Goal: Transaction & Acquisition: Purchase product/service

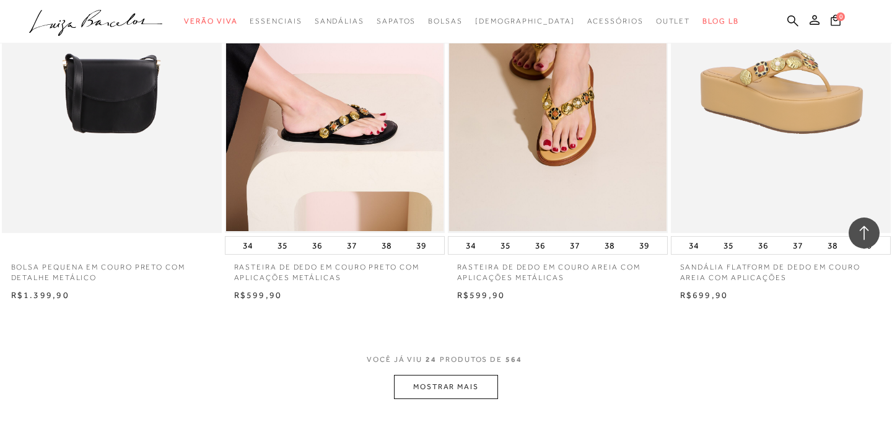
scroll to position [2264, 0]
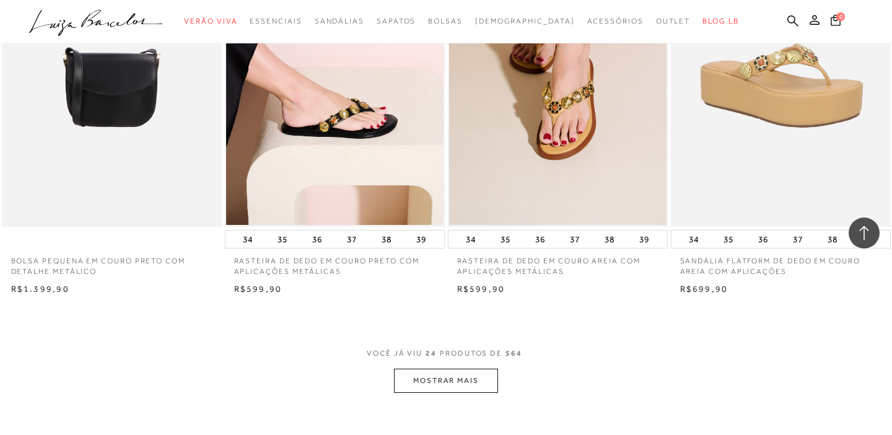
click at [425, 385] on button "MOSTRAR MAIS" at bounding box center [446, 381] width 104 height 24
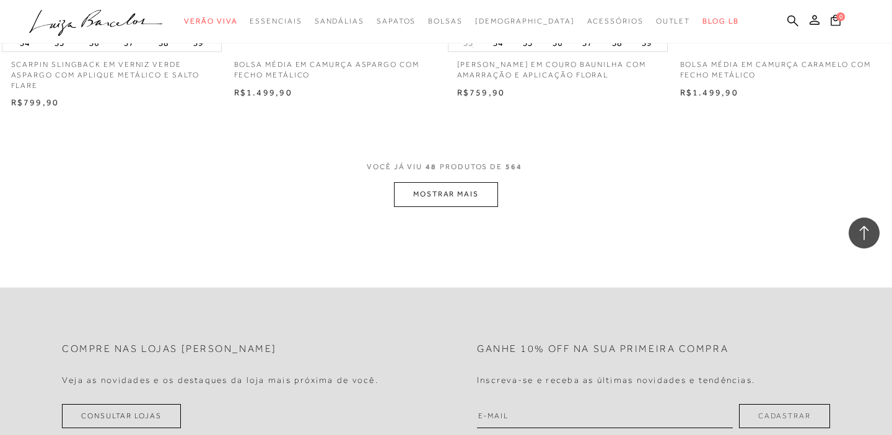
scroll to position [4938, 0]
click at [483, 203] on button "MOSTRAR MAIS" at bounding box center [446, 191] width 104 height 24
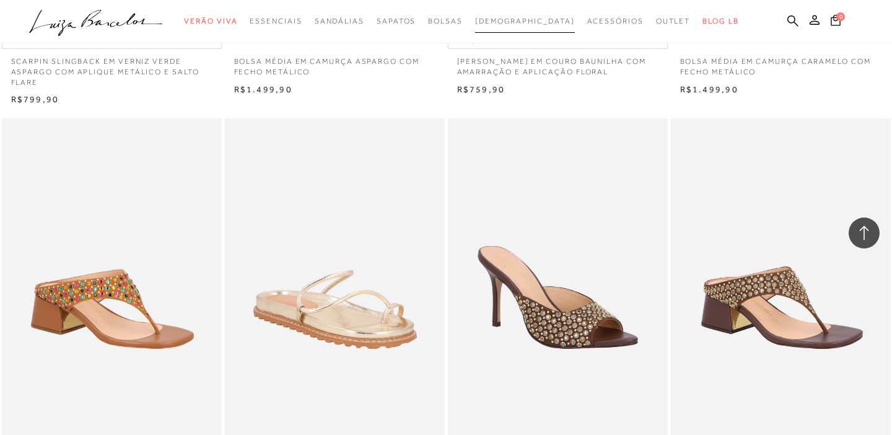
click at [521, 22] on span "[DEMOGRAPHIC_DATA]" at bounding box center [525, 21] width 100 height 9
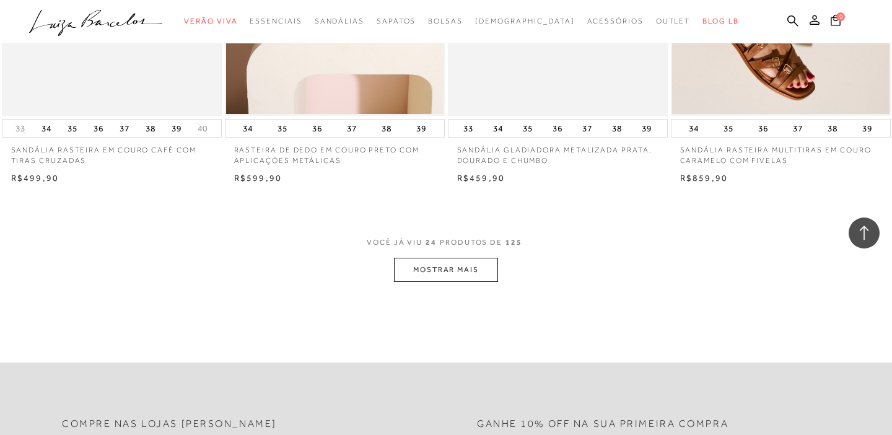
scroll to position [2375, 0]
click at [466, 260] on button "MOSTRAR MAIS" at bounding box center [446, 269] width 104 height 24
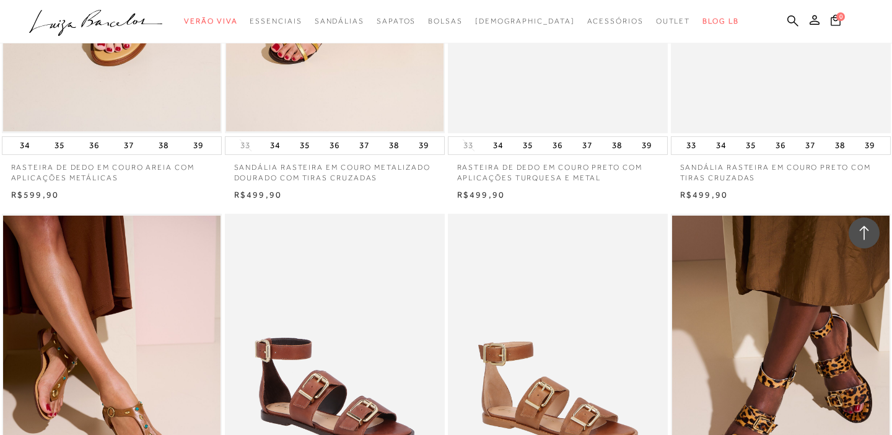
scroll to position [2860, 0]
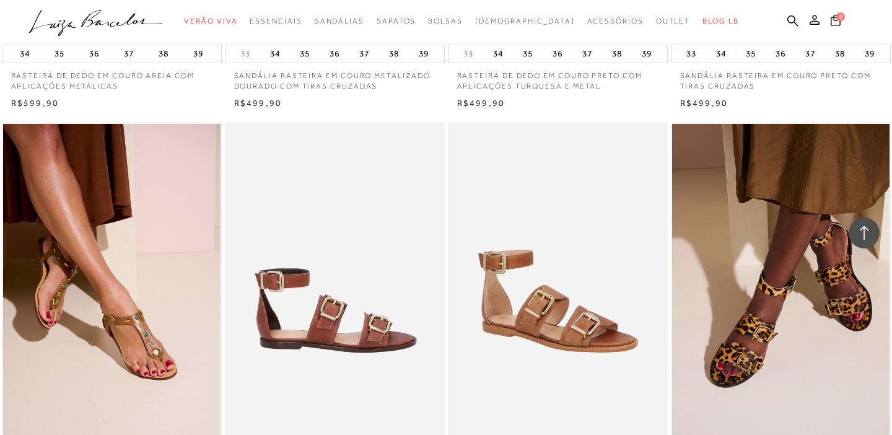
click at [358, 294] on img at bounding box center [335, 287] width 219 height 330
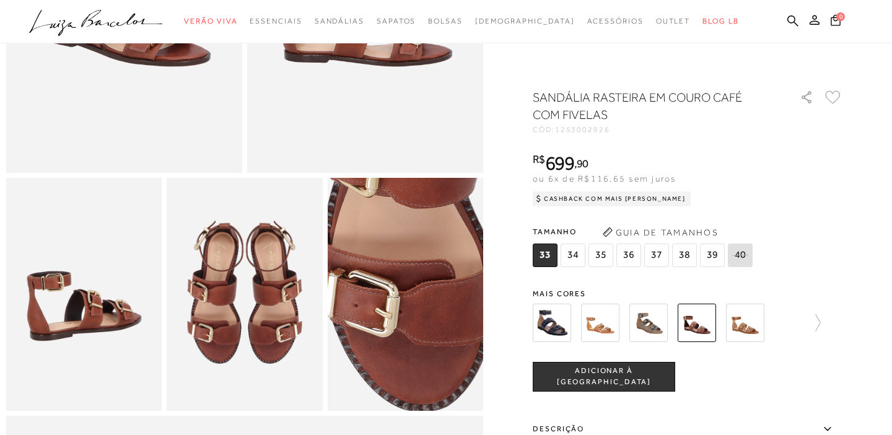
scroll to position [270, 0]
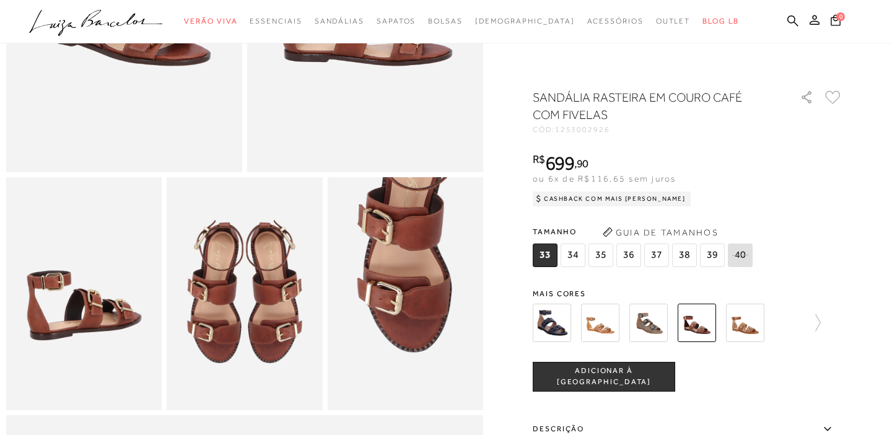
click at [703, 324] on img at bounding box center [697, 323] width 38 height 38
click at [705, 324] on img at bounding box center [697, 323] width 38 height 38
click at [553, 321] on img at bounding box center [552, 323] width 38 height 38
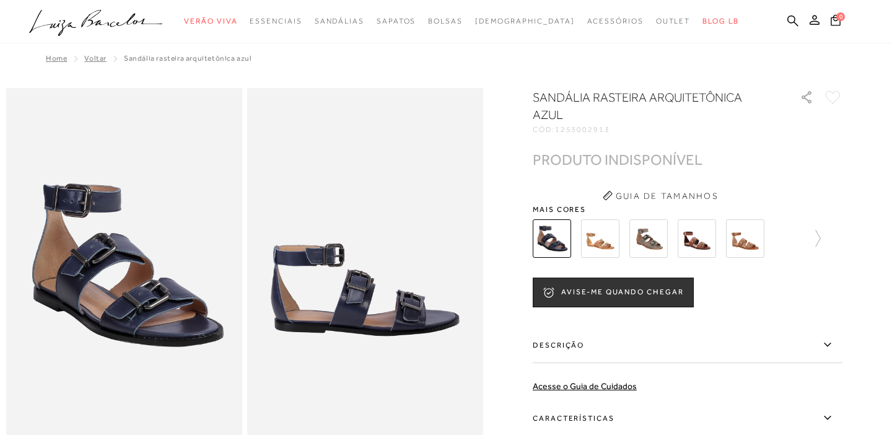
click at [824, 232] on div at bounding box center [688, 239] width 310 height 46
click at [819, 235] on icon at bounding box center [818, 238] width 5 height 17
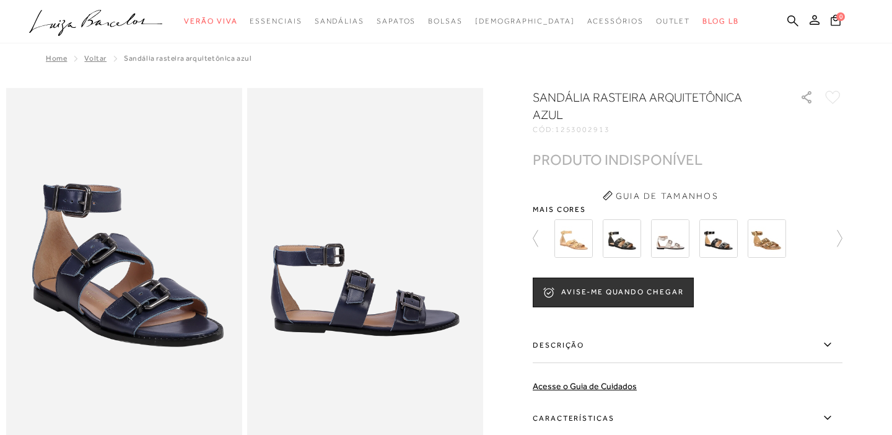
click at [628, 235] on img at bounding box center [622, 238] width 38 height 38
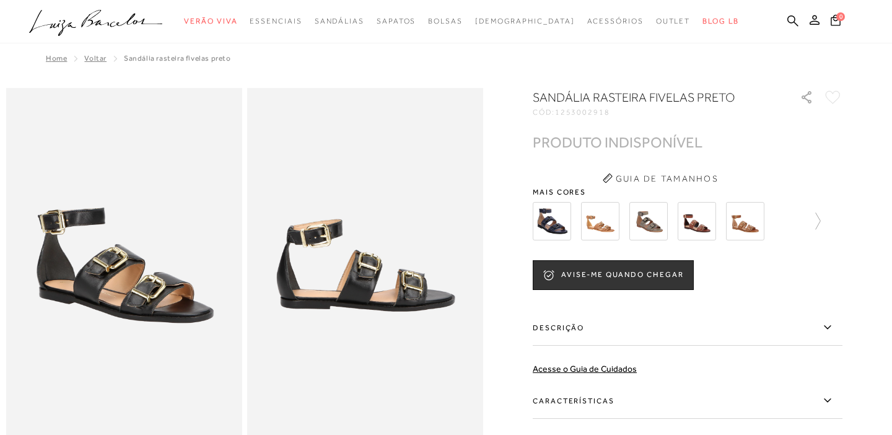
click at [696, 225] on img at bounding box center [697, 221] width 38 height 38
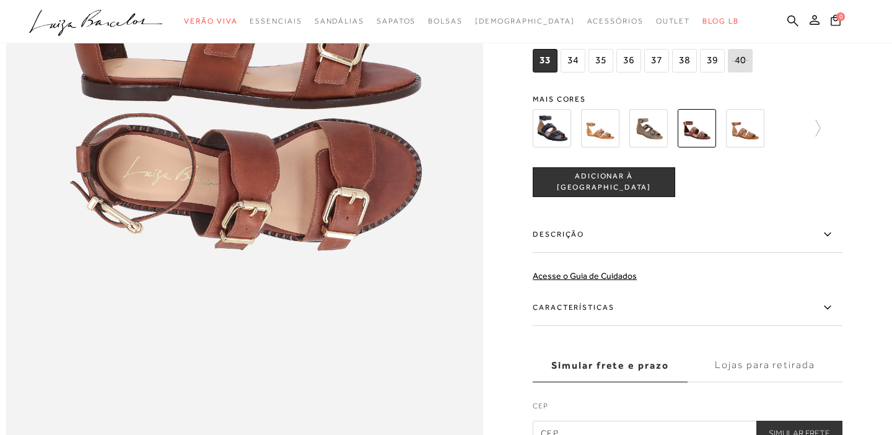
scroll to position [789, 0]
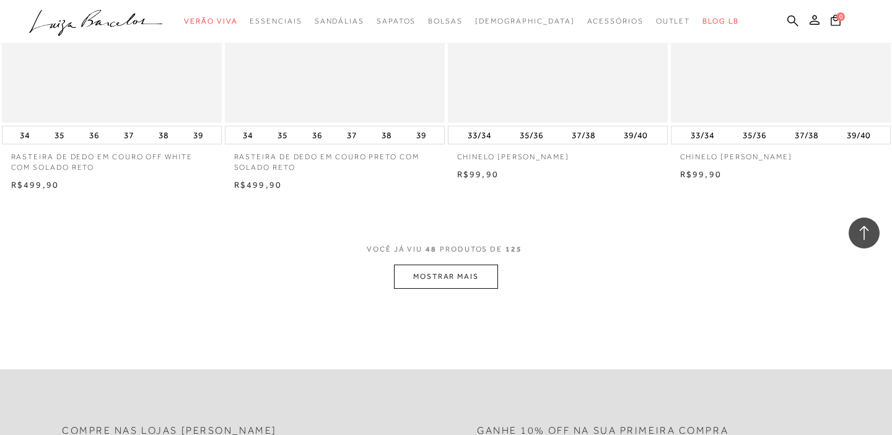
scroll to position [4834, 0]
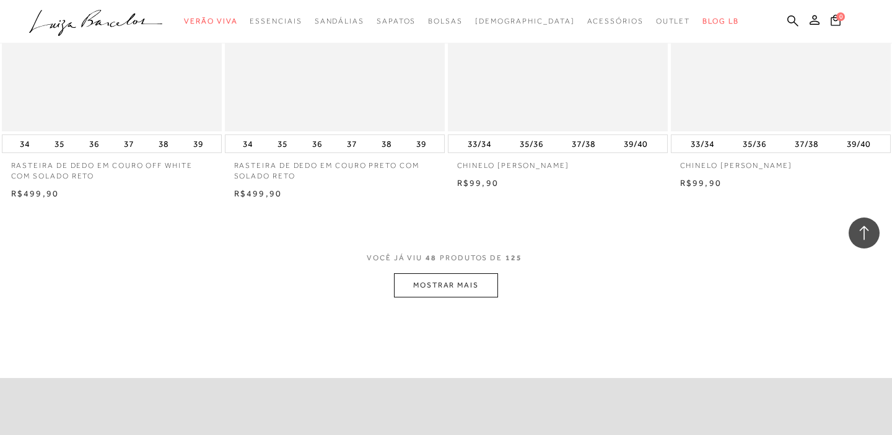
click at [473, 273] on button "MOSTRAR MAIS" at bounding box center [446, 285] width 104 height 24
click at [468, 273] on div "Loading..." at bounding box center [446, 217] width 892 height 435
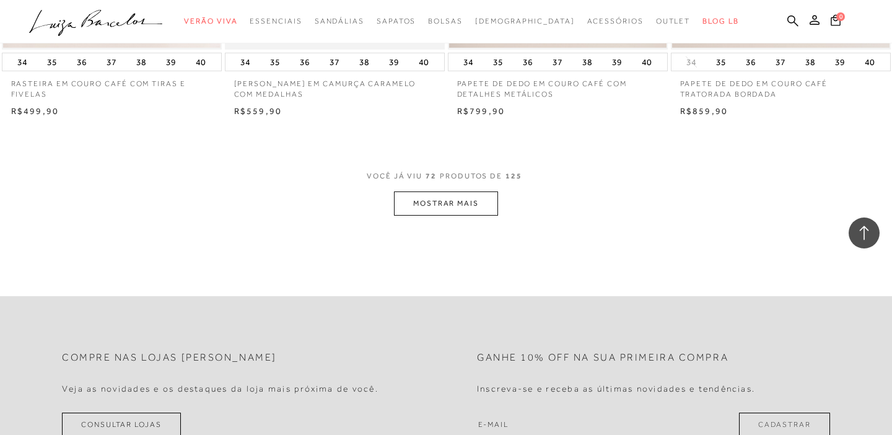
scroll to position [7393, 0]
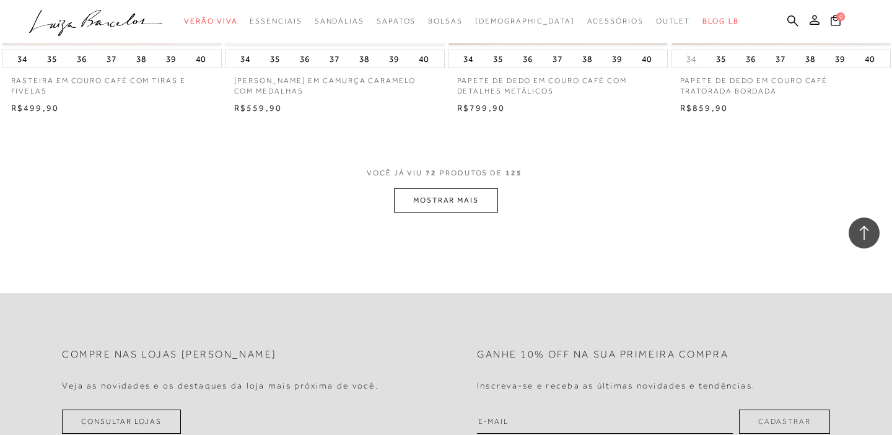
click at [475, 189] on button "MOSTRAR MAIS" at bounding box center [446, 200] width 104 height 24
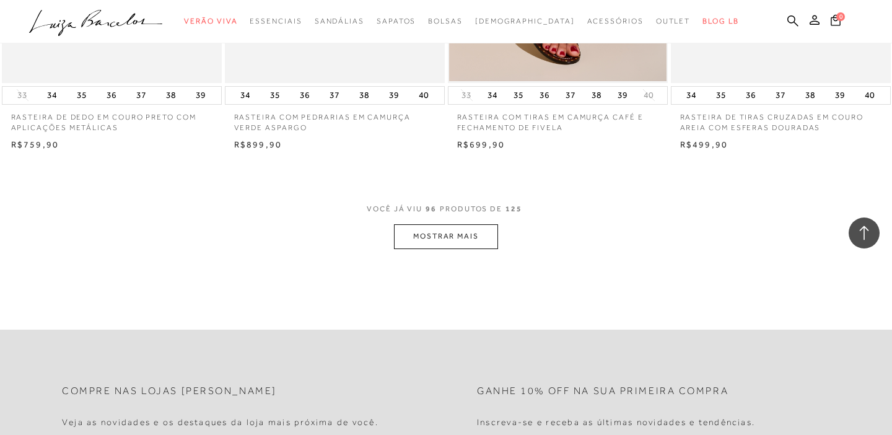
scroll to position [9832, 0]
click at [459, 224] on button "MOSTRAR MAIS" at bounding box center [446, 236] width 104 height 24
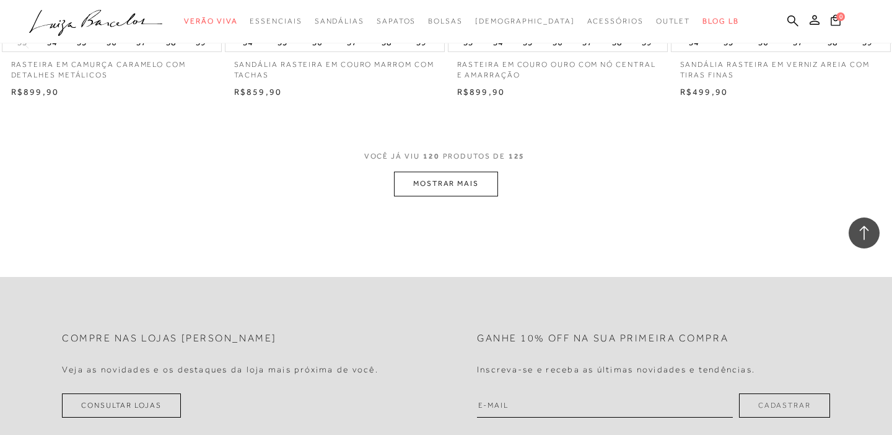
scroll to position [12358, 0]
click at [465, 187] on button "MOSTRAR MAIS" at bounding box center [446, 185] width 104 height 24
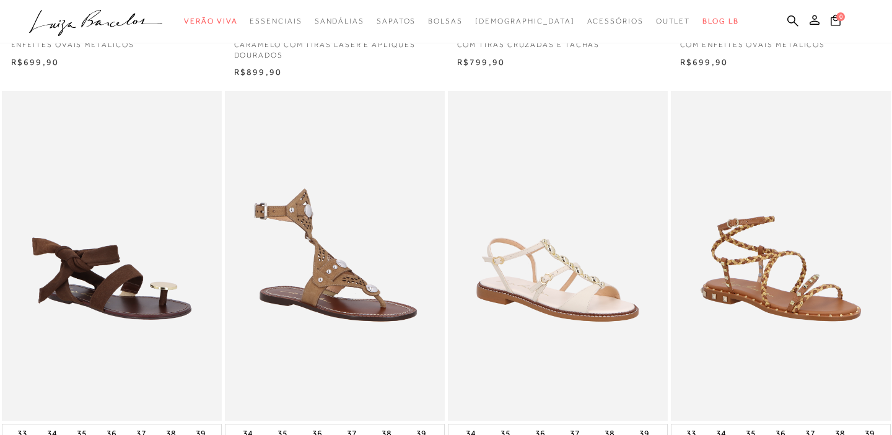
scroll to position [0, 0]
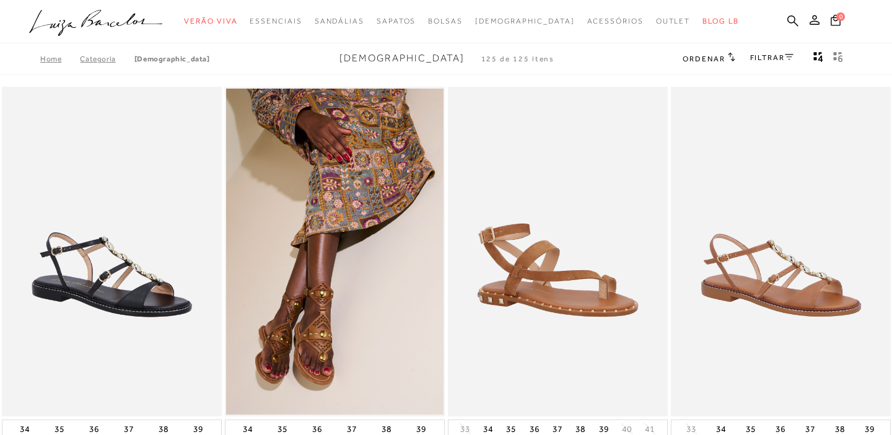
click at [465, 187] on img at bounding box center [558, 252] width 219 height 330
